Goal: Task Accomplishment & Management: Use online tool/utility

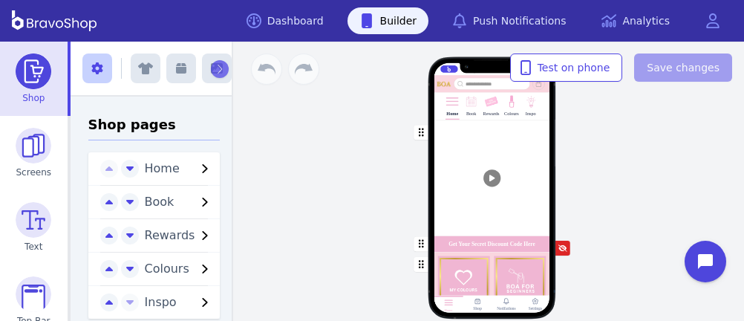
click at [443, 153] on div "button" at bounding box center [492, 178] width 116 height 116
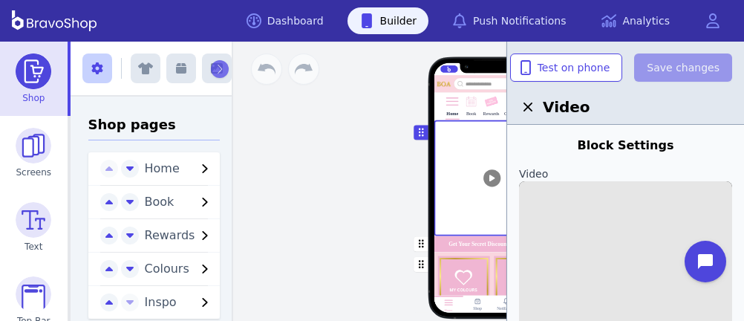
click at [645, 208] on img at bounding box center [625, 287] width 213 height 213
click at [0, 0] on input "file" at bounding box center [0, 0] width 0 height 0
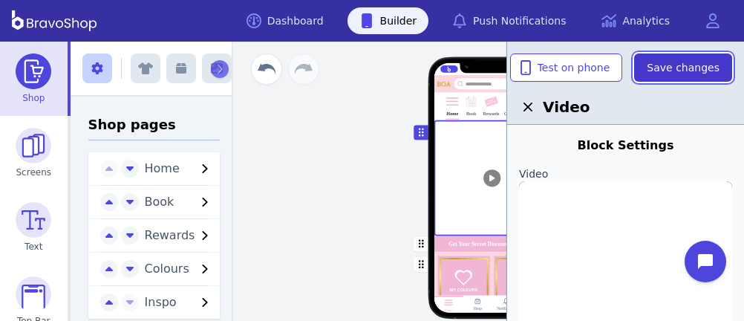
click at [670, 70] on span "Save changes" at bounding box center [683, 67] width 73 height 15
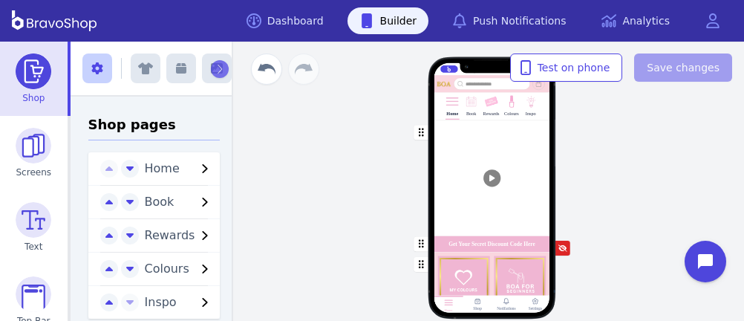
click at [530, 108] on div at bounding box center [531, 109] width 2 height 2
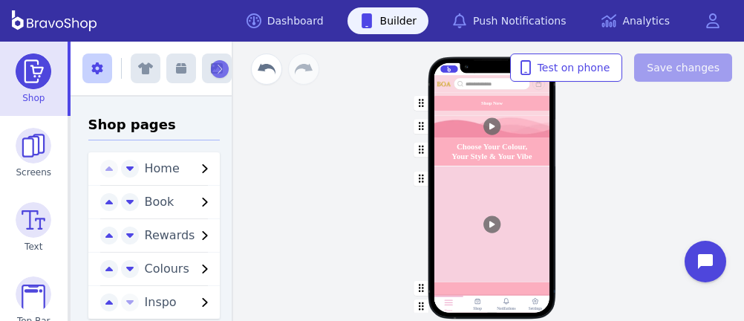
scroll to position [1612, 0]
click at [516, 118] on div "button" at bounding box center [492, 128] width 116 height 22
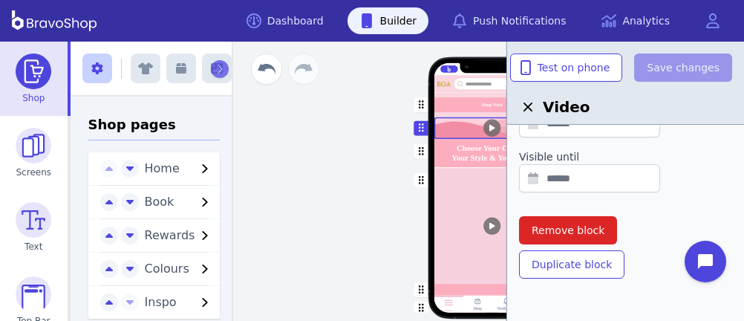
scroll to position [624, 0]
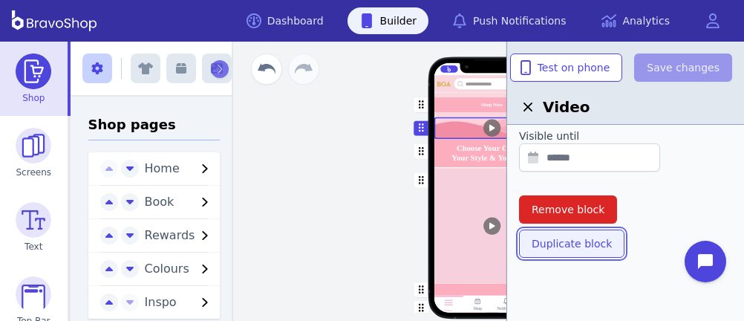
click at [563, 238] on span "Duplicate block" at bounding box center [572, 243] width 80 height 15
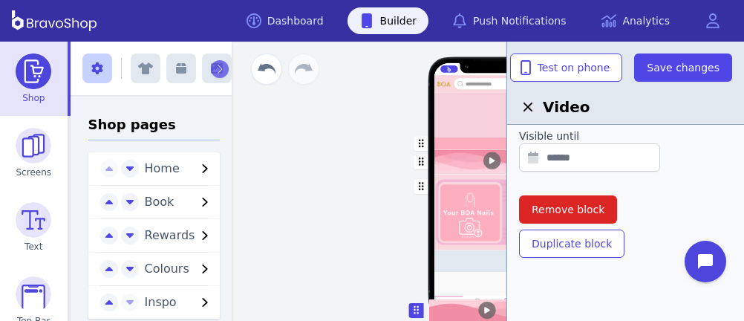
scroll to position [2011, 0]
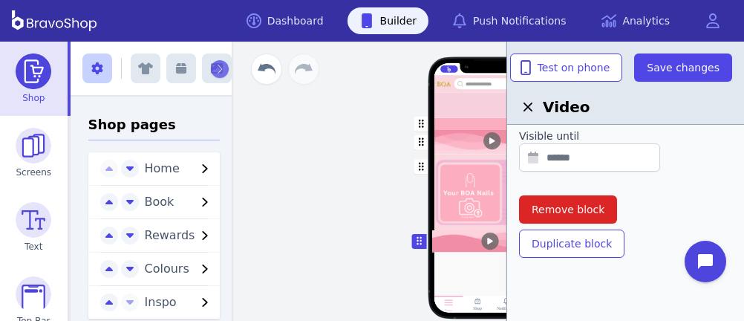
drag, startPoint x: 412, startPoint y: 147, endPoint x: 413, endPoint y: 238, distance: 91.4
click at [643, 227] on div at bounding box center [625, 227] width 213 height 6
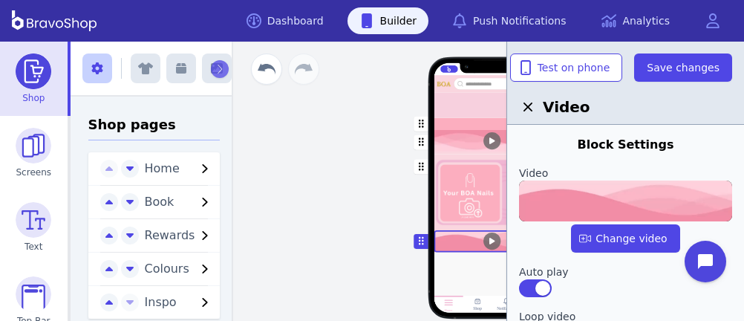
scroll to position [1, 0]
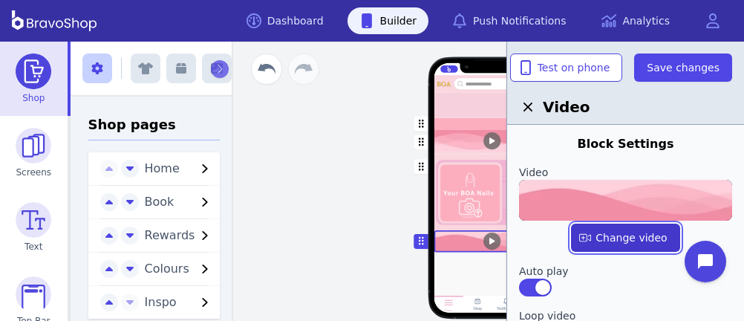
click at [638, 238] on label "button" at bounding box center [625, 238] width 108 height 28
click at [0, 0] on input "file" at bounding box center [0, 0] width 0 height 0
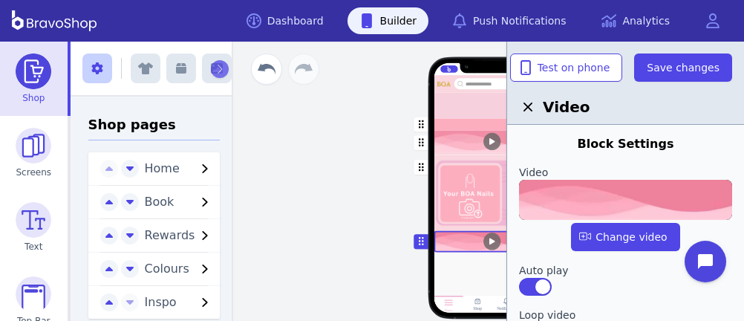
scroll to position [2010, 0]
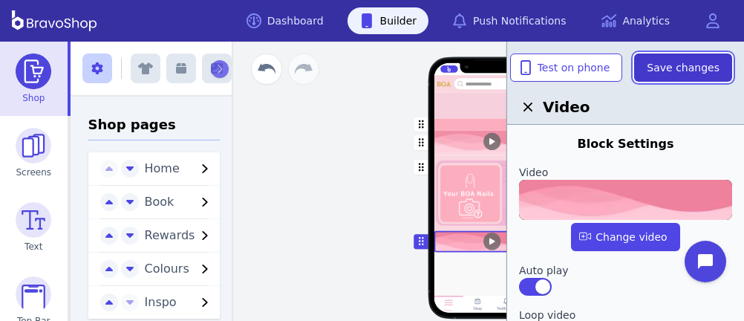
click at [683, 64] on span "Save changes" at bounding box center [683, 67] width 73 height 15
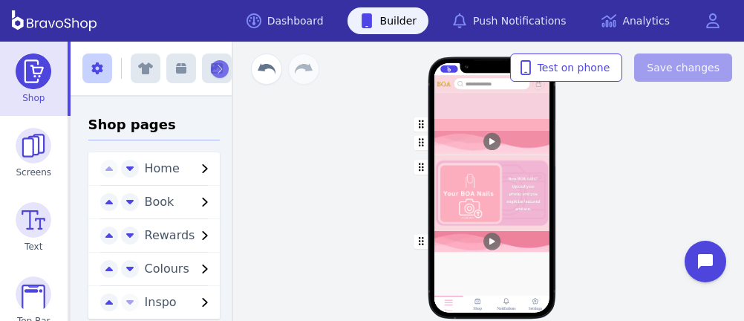
click at [458, 244] on div "button" at bounding box center [492, 242] width 116 height 22
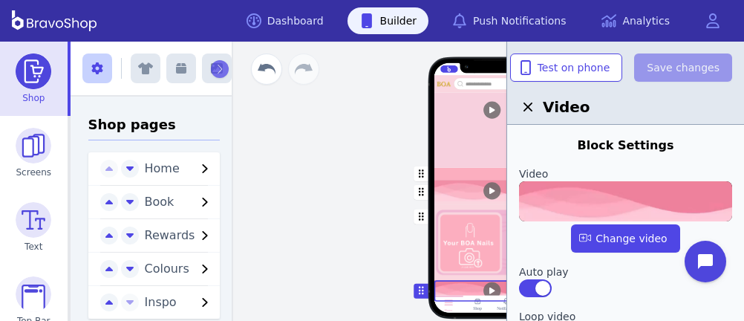
scroll to position [1893, 0]
click at [348, 204] on div "Home Book Rewards Colours Inspo [MEDICAL_DATA] Products Now Available In Store …" at bounding box center [491, 181] width 505 height 279
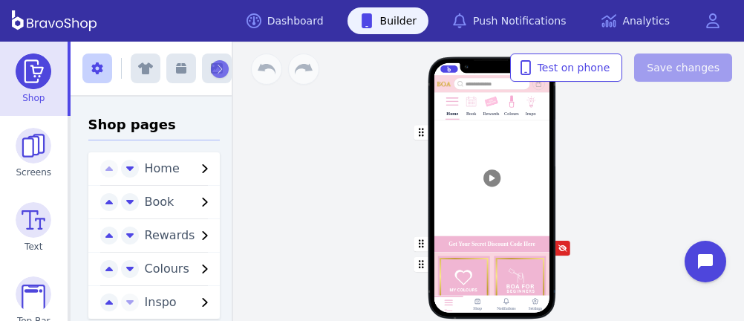
click at [443, 153] on div "button" at bounding box center [492, 178] width 116 height 116
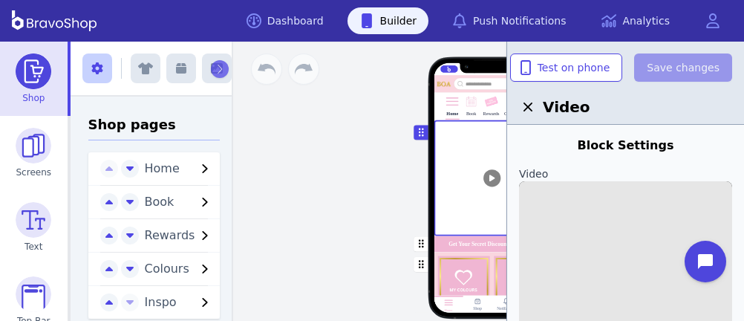
click at [645, 208] on img at bounding box center [625, 287] width 213 height 213
click at [0, 0] on input "file" at bounding box center [0, 0] width 0 height 0
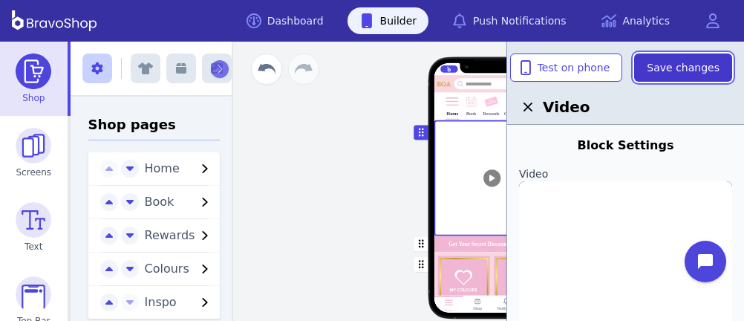
click at [670, 70] on span "Save changes" at bounding box center [683, 67] width 73 height 15
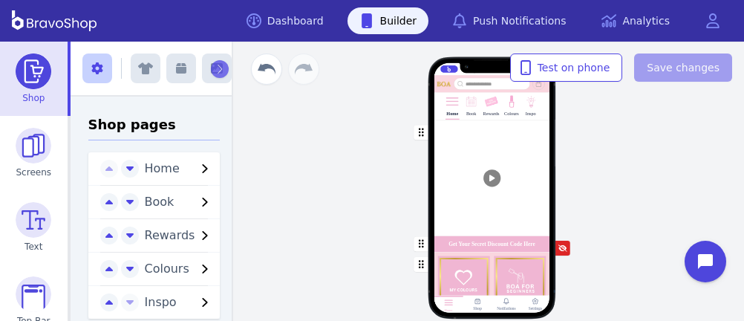
click at [530, 108] on div at bounding box center [531, 109] width 2 height 2
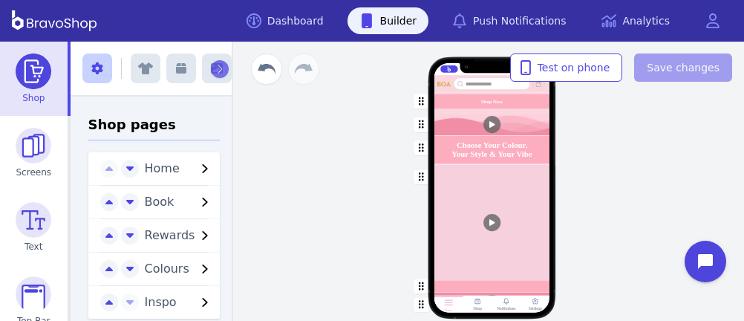
scroll to position [1612, 0]
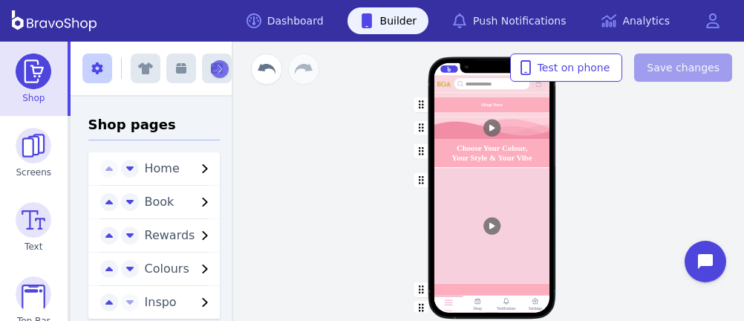
click at [516, 118] on div "button" at bounding box center [492, 128] width 116 height 22
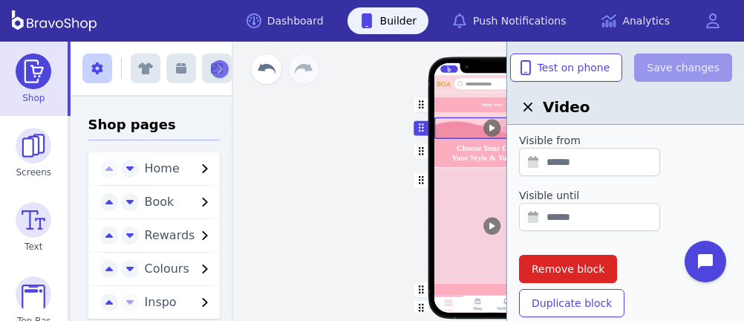
scroll to position [624, 0]
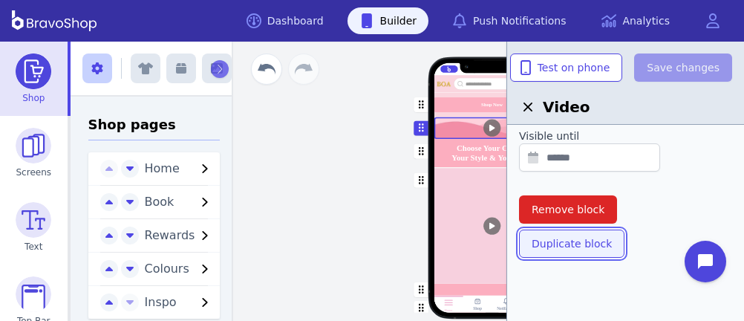
click at [563, 238] on span "Duplicate block" at bounding box center [572, 243] width 80 height 15
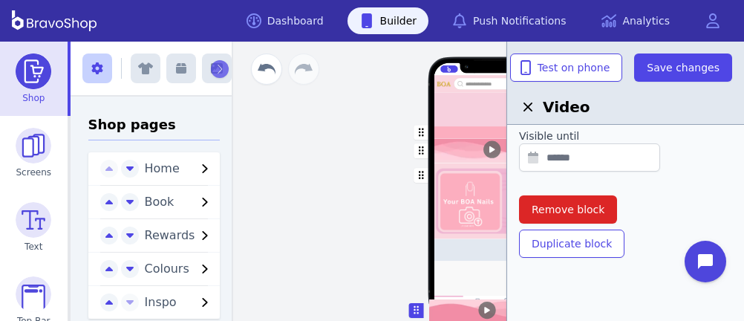
scroll to position [2011, 0]
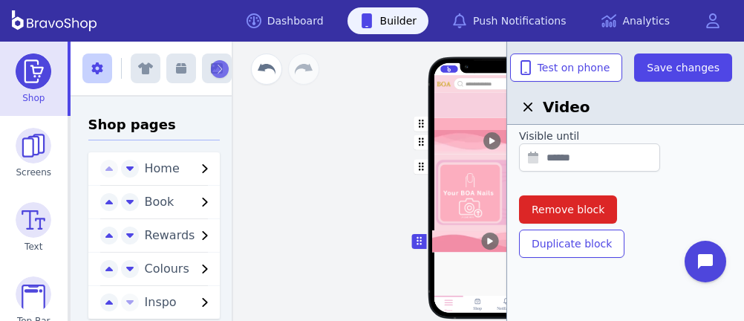
drag, startPoint x: 412, startPoint y: 147, endPoint x: 413, endPoint y: 238, distance: 91.4
click at [643, 227] on div at bounding box center [625, 227] width 213 height 6
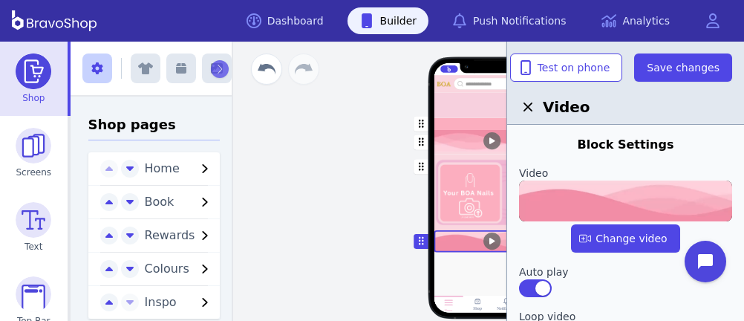
scroll to position [1, 0]
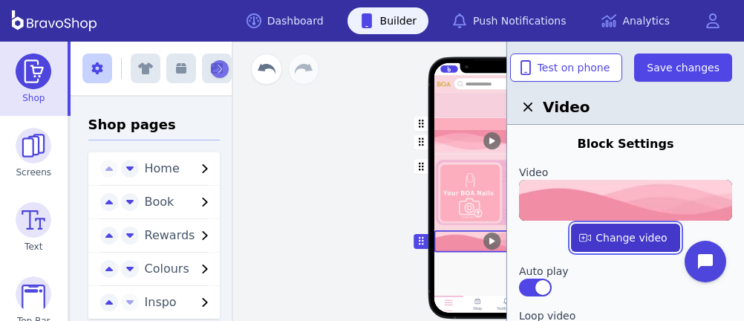
click at [638, 238] on label "button" at bounding box center [625, 238] width 108 height 28
click at [0, 0] on input "file" at bounding box center [0, 0] width 0 height 0
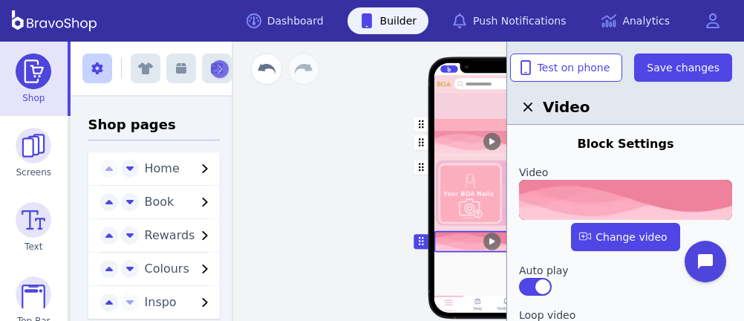
scroll to position [2010, 0]
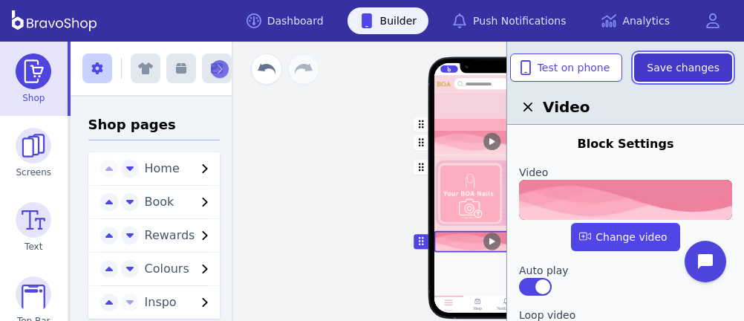
click at [683, 64] on span "Save changes" at bounding box center [683, 67] width 73 height 15
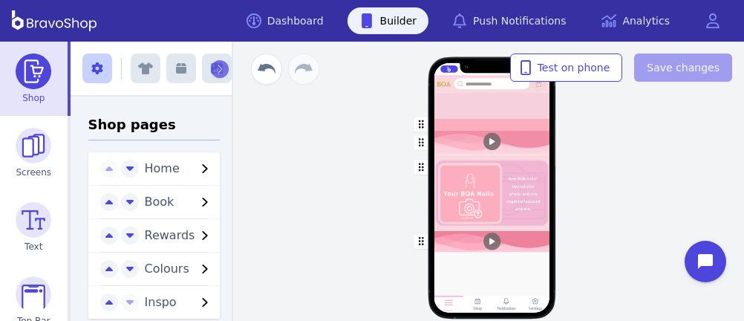
click at [458, 244] on div "button" at bounding box center [492, 242] width 116 height 22
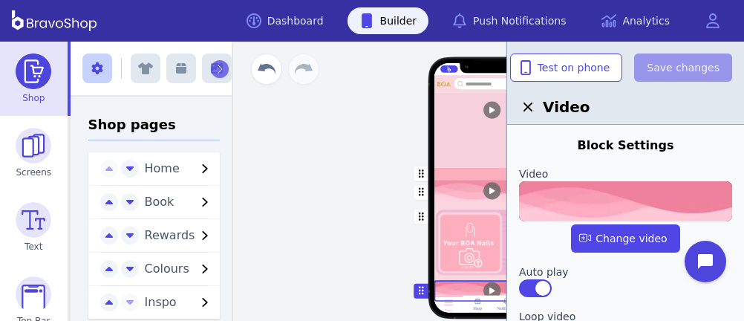
scroll to position [1893, 0]
click at [348, 204] on div "Home Book Rewards Colours Inspo [MEDICAL_DATA] Products Now Available In Store …" at bounding box center [491, 181] width 505 height 279
